Goal: Task Accomplishment & Management: Manage account settings

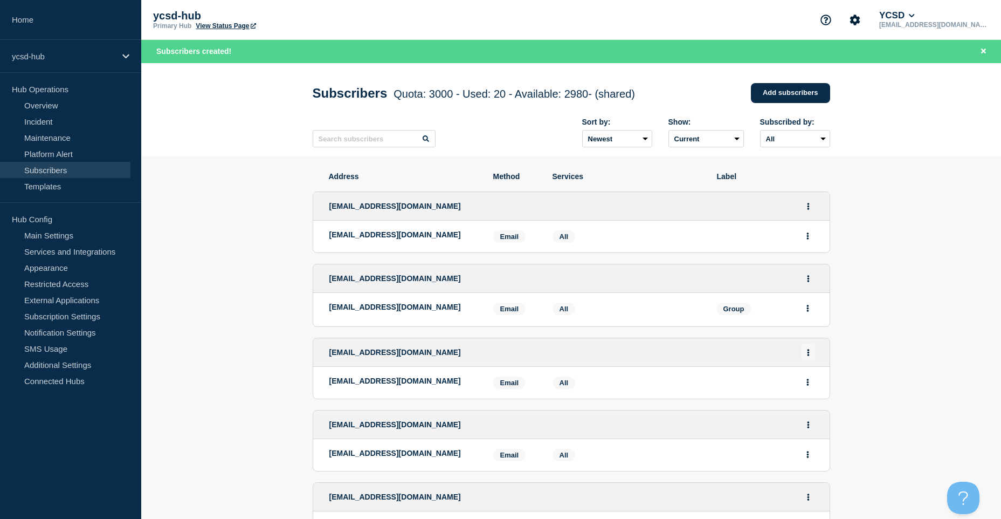
click at [811, 359] on button "Actions" at bounding box center [808, 352] width 13 height 17
click at [811, 384] on link "Edit" at bounding box center [805, 383] width 12 height 8
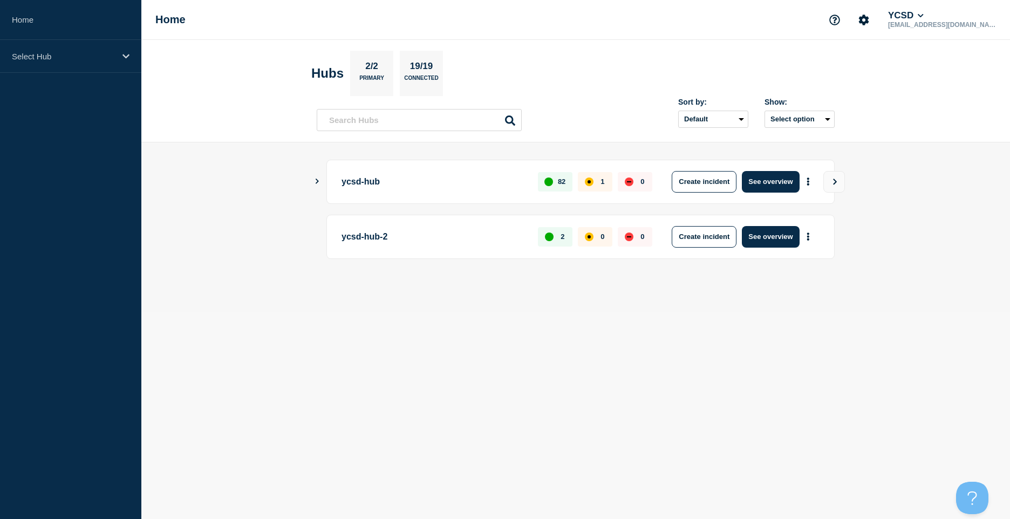
click at [315, 179] on icon "Show Connected Hubs" at bounding box center [316, 181] width 7 height 5
